Goal: Information Seeking & Learning: Learn about a topic

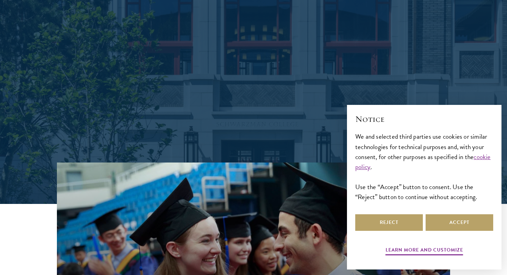
scroll to position [118, 0]
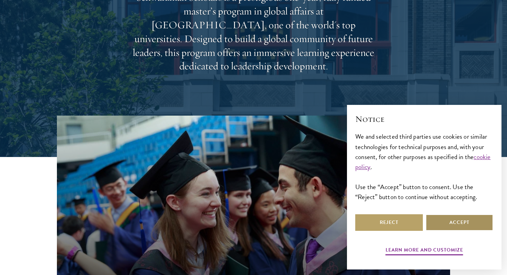
click at [449, 223] on button "Accept" at bounding box center [460, 222] width 68 height 17
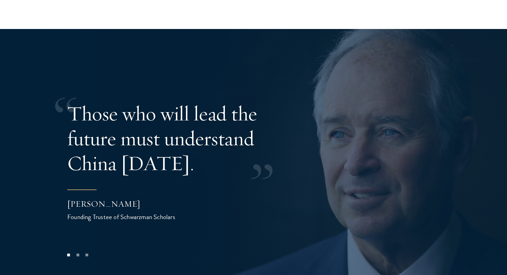
scroll to position [1344, 0]
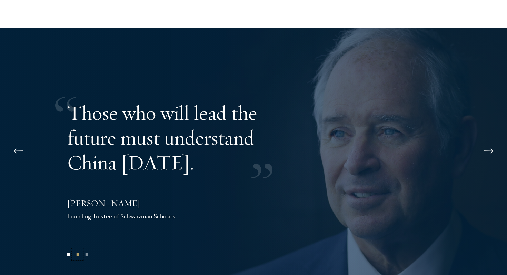
click at [78, 250] on button "2" at bounding box center [77, 254] width 9 height 9
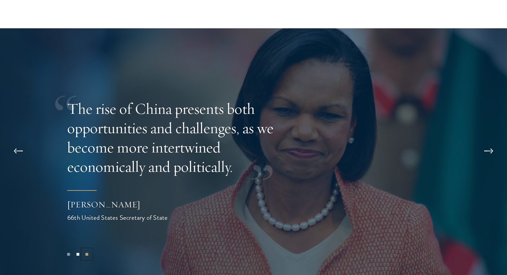
click at [88, 250] on button "3" at bounding box center [86, 254] width 9 height 9
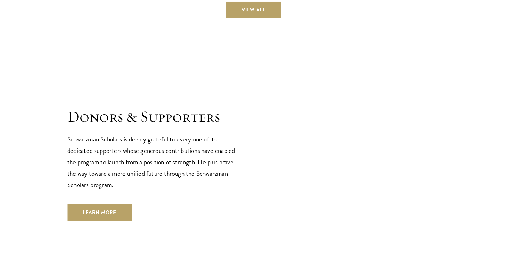
scroll to position [2078, 0]
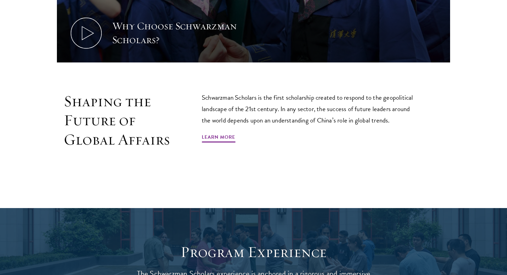
scroll to position [393, 0]
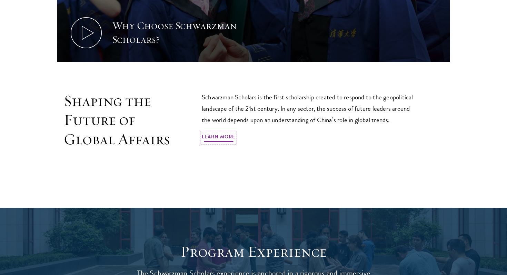
click at [229, 140] on link "Learn More" at bounding box center [218, 138] width 33 height 11
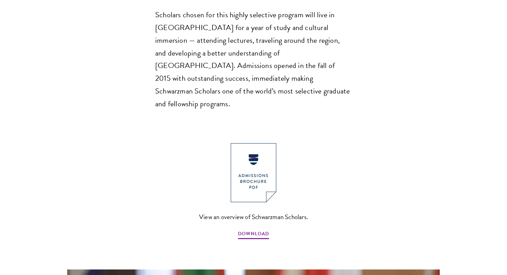
scroll to position [703, 0]
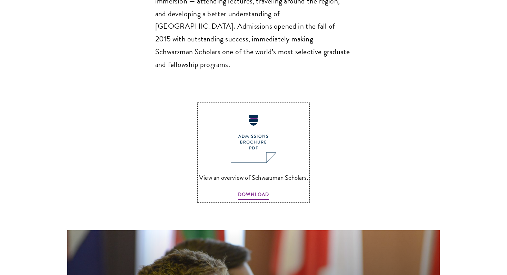
click at [253, 104] on img at bounding box center [254, 133] width 46 height 59
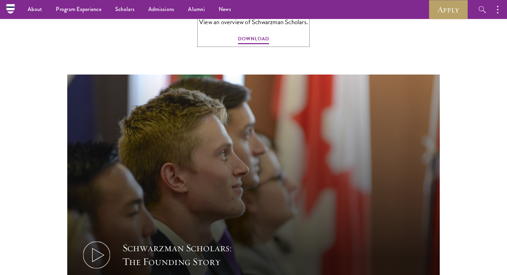
scroll to position [858, 0]
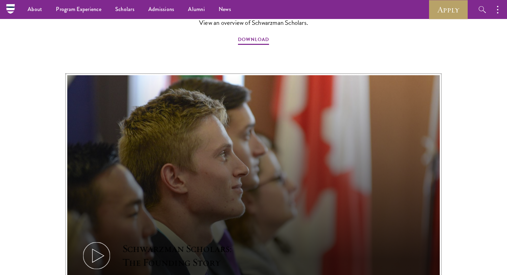
click at [354, 109] on button "Schwarzman Scholars: The Founding Story" at bounding box center [253, 180] width 373 height 210
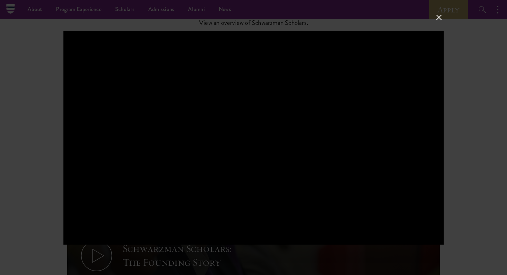
click at [440, 20] on button at bounding box center [439, 17] width 9 height 9
